Goal: Information Seeking & Learning: Check status

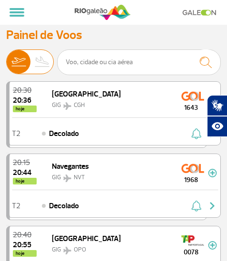
click at [38, 61] on img at bounding box center [42, 62] width 24 height 24
click at [6, 58] on input "Partidas Chegadas" at bounding box center [6, 58] width 0 height 0
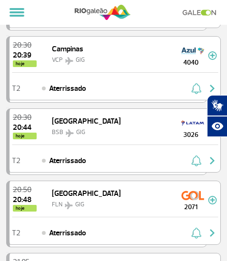
scroll to position [143, 0]
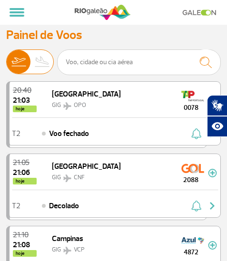
drag, startPoint x: 44, startPoint y: 57, endPoint x: 53, endPoint y: 61, distance: 9.6
click at [45, 58] on img at bounding box center [42, 62] width 24 height 24
click at [6, 58] on input "Partidas Chegadas" at bounding box center [6, 58] width 0 height 0
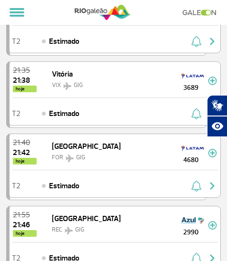
scroll to position [666, 0]
